Goal: Ask a question

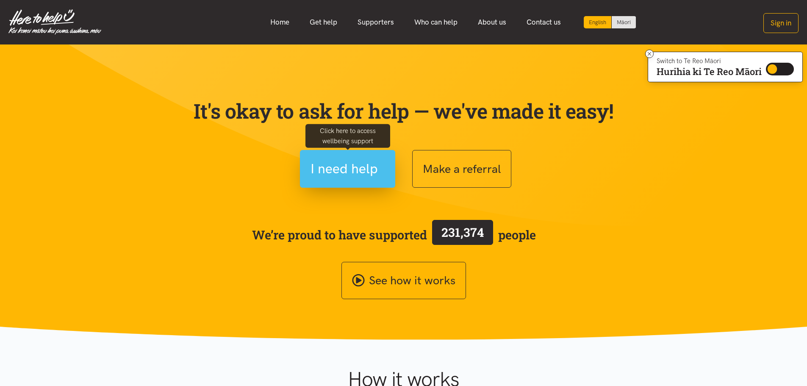
click at [359, 171] on span "I need help" at bounding box center [344, 169] width 67 height 22
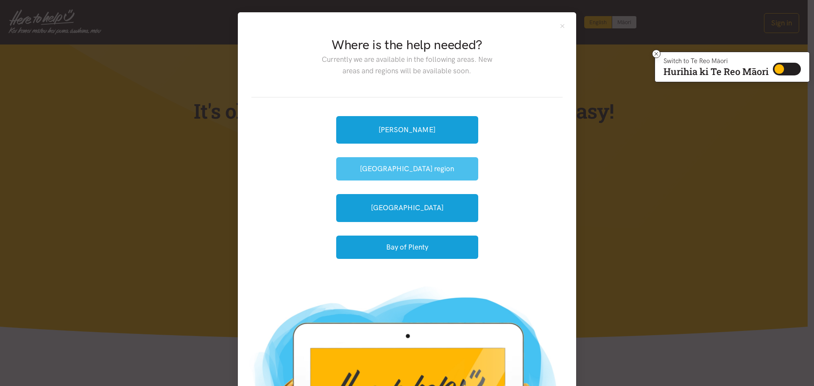
click at [453, 169] on button "[GEOGRAPHIC_DATA] region" at bounding box center [407, 168] width 142 height 23
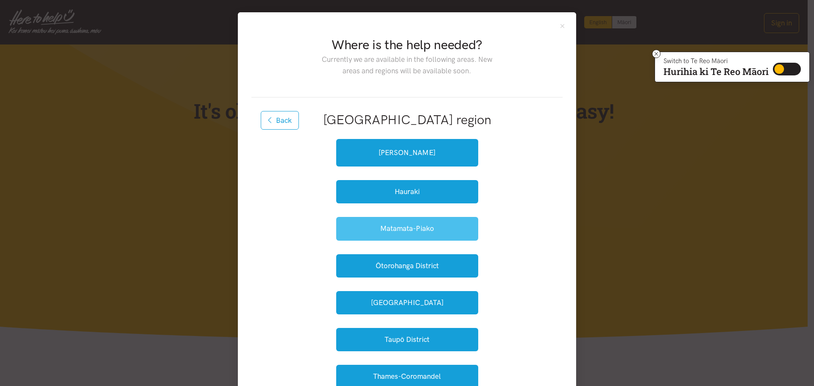
click at [450, 226] on button "Matamata-Piako" at bounding box center [407, 228] width 142 height 23
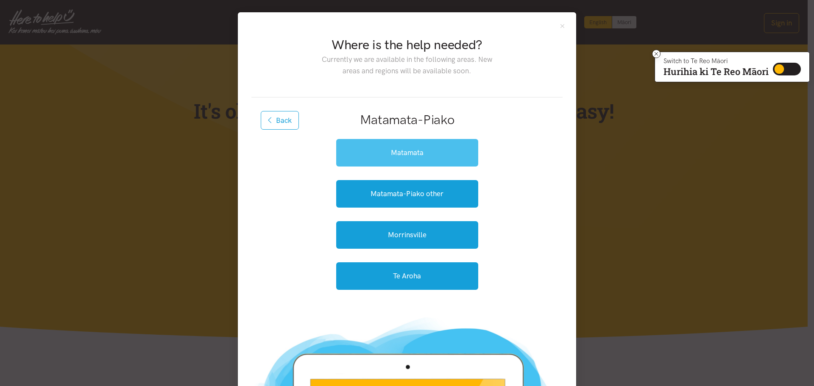
click at [436, 150] on link "Matamata" at bounding box center [407, 153] width 142 height 28
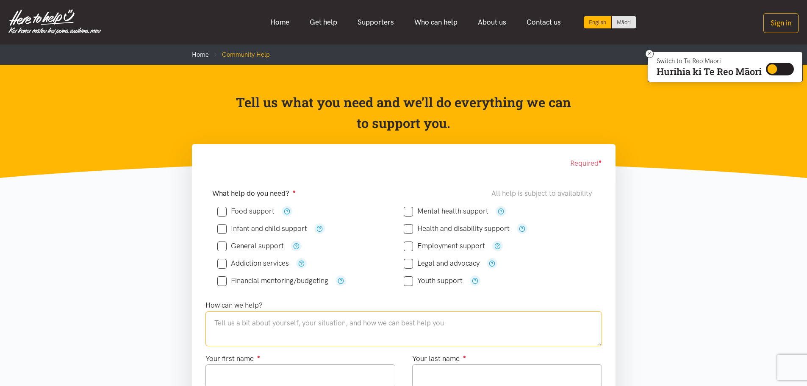
click at [434, 332] on textarea at bounding box center [404, 329] width 397 height 35
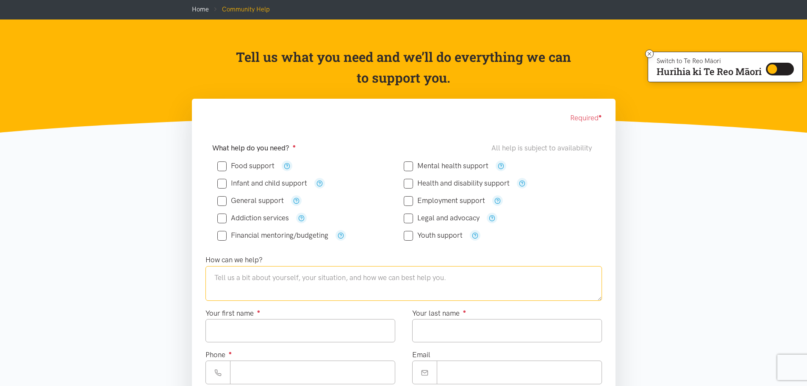
scroll to position [42, 0]
